Goal: Information Seeking & Learning: Check status

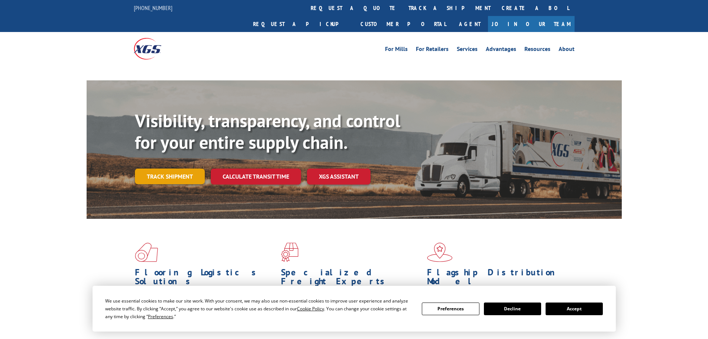
click at [157, 168] on link "Track shipment" at bounding box center [170, 176] width 70 height 16
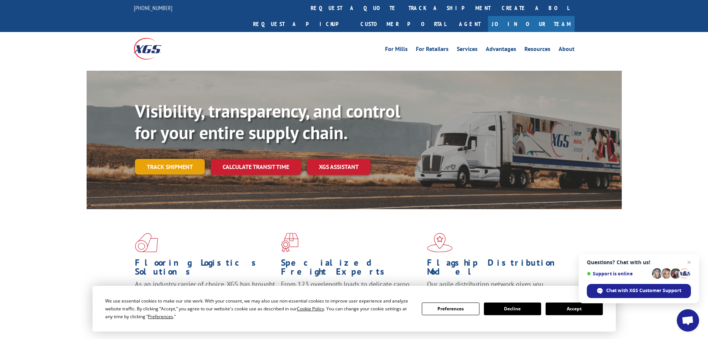
click at [171, 159] on link "Track shipment" at bounding box center [170, 167] width 70 height 16
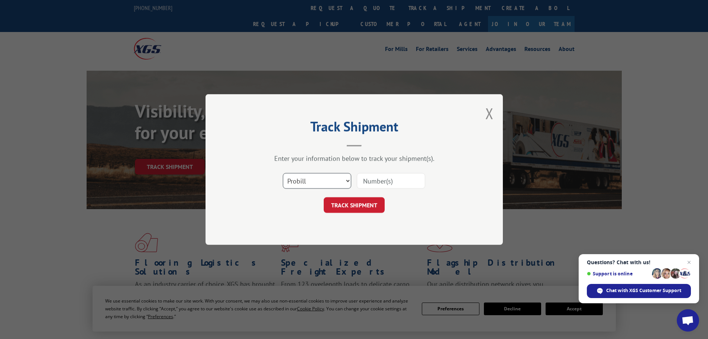
click at [319, 177] on select "Select category... Probill BOL PO" at bounding box center [317, 181] width 68 height 16
click at [374, 184] on input at bounding box center [391, 181] width 68 height 16
type input "17342235"
click at [324, 197] on button "TRACK SHIPMENT" at bounding box center [354, 205] width 61 height 16
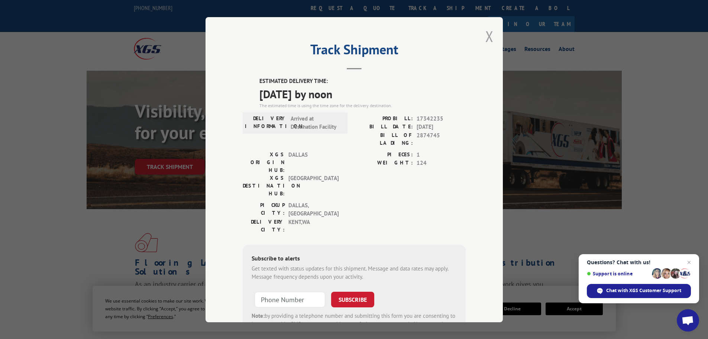
click at [488, 37] on button "Close modal" at bounding box center [489, 36] width 8 height 20
